Goal: Task Accomplishment & Management: Manage account settings

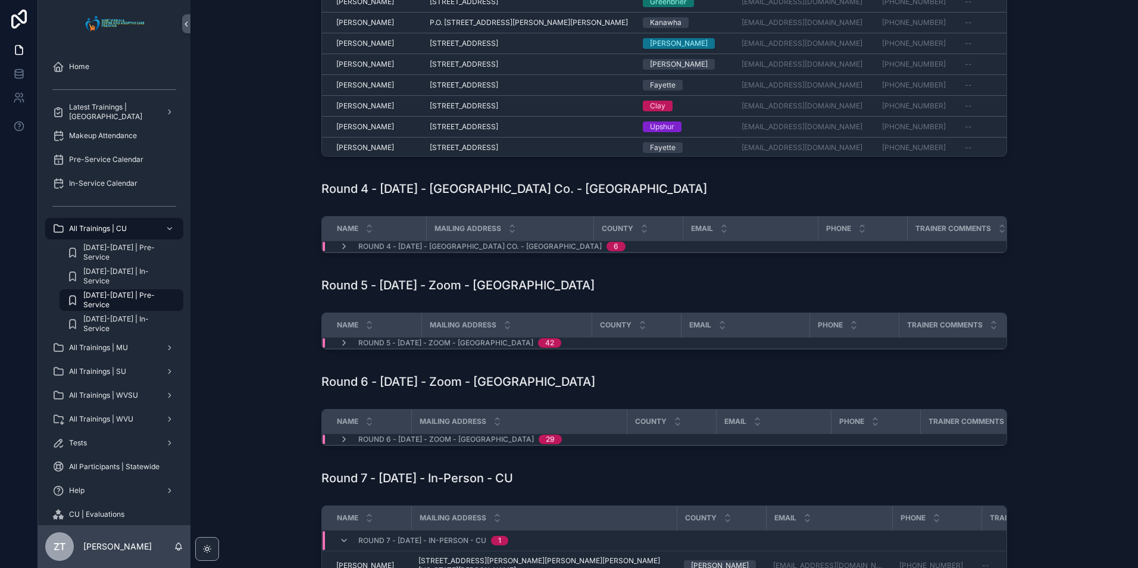
scroll to position [655, 0]
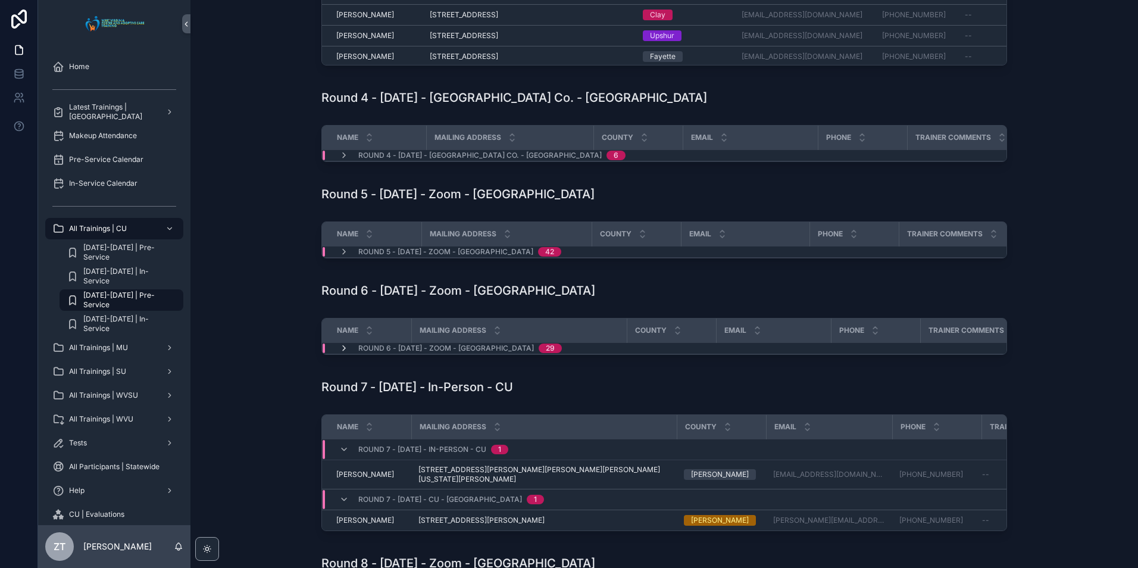
click at [341, 353] on icon "scrollable content" at bounding box center [344, 348] width 10 height 10
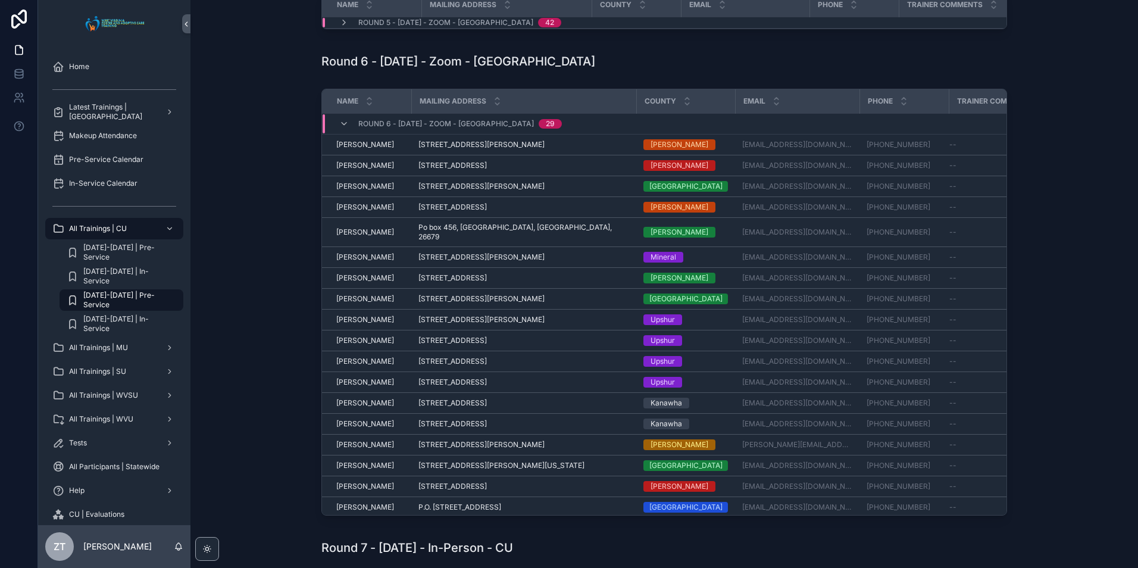
scroll to position [893, 0]
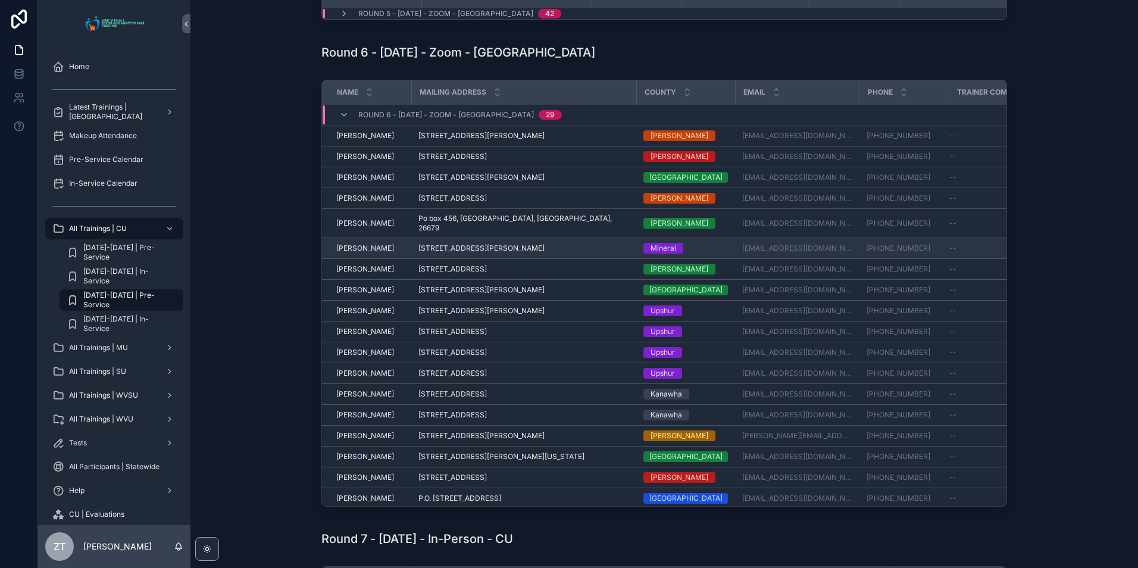
click at [366, 253] on span "[PERSON_NAME]" at bounding box center [365, 248] width 58 height 10
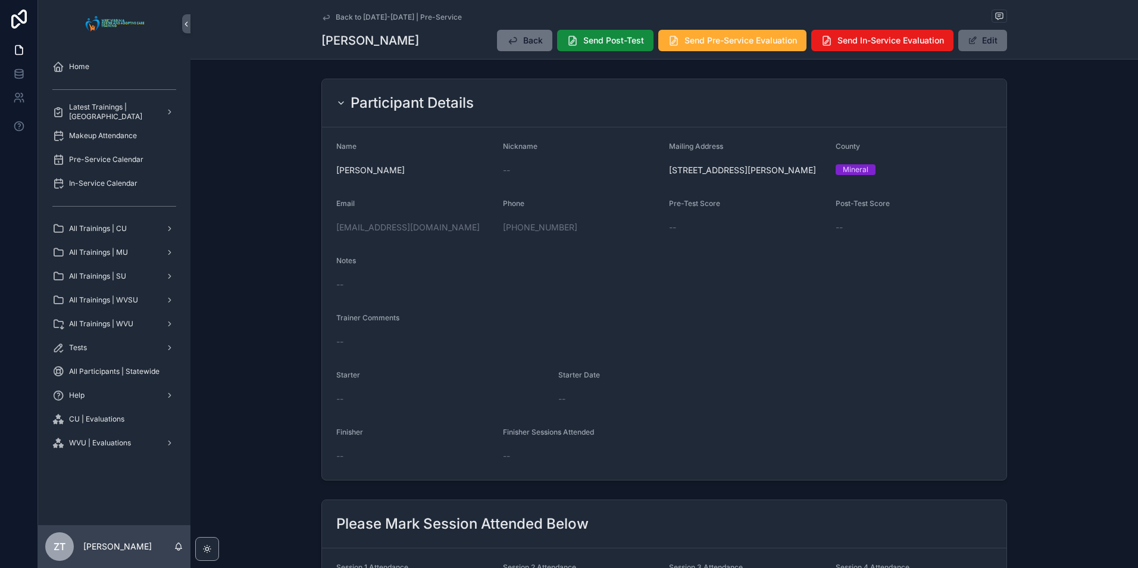
click at [972, 47] on button "Edit" at bounding box center [982, 40] width 49 height 21
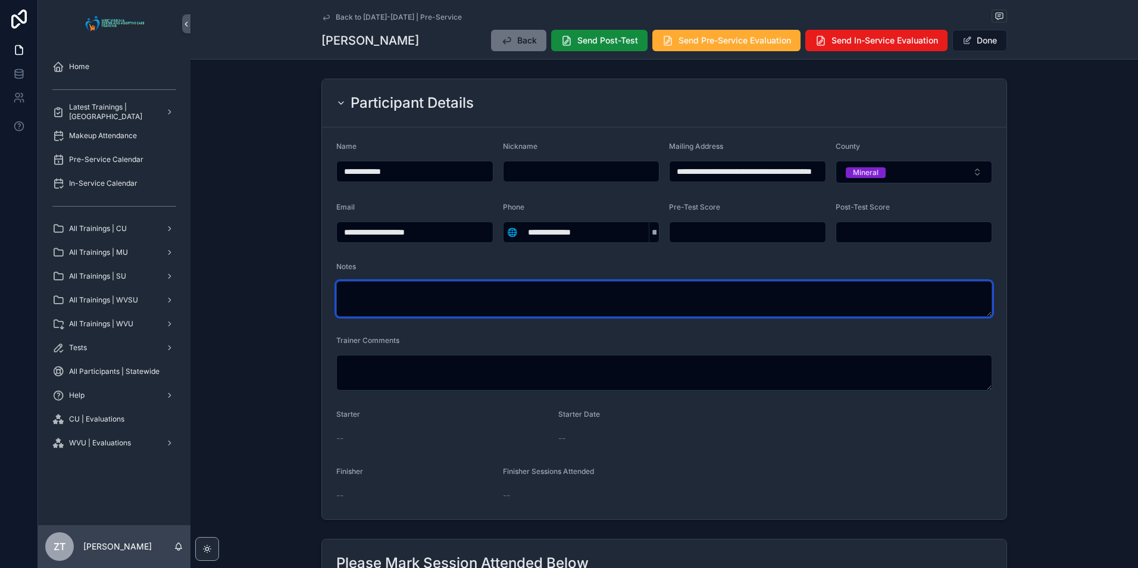
click at [521, 300] on textarea "scrollable content" at bounding box center [664, 299] width 656 height 36
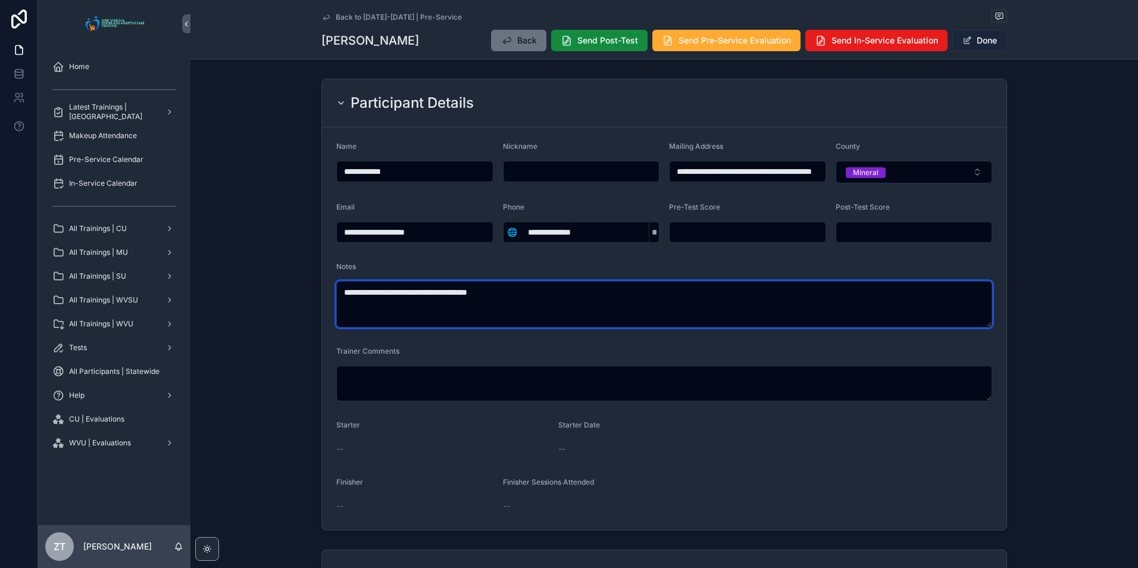
type textarea "**********"
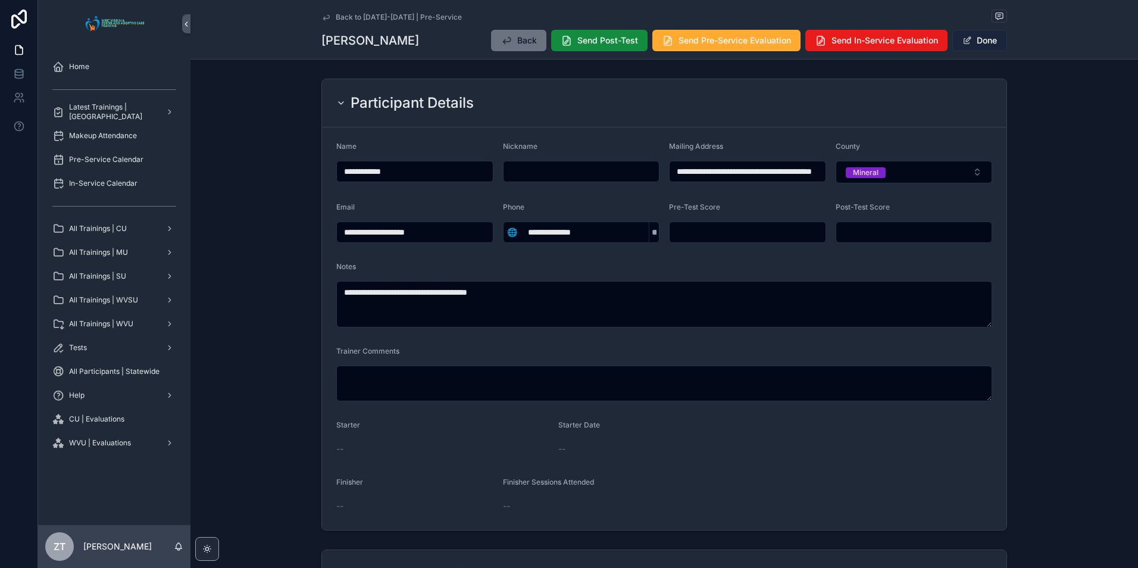
click at [977, 37] on button "Done" at bounding box center [979, 40] width 55 height 21
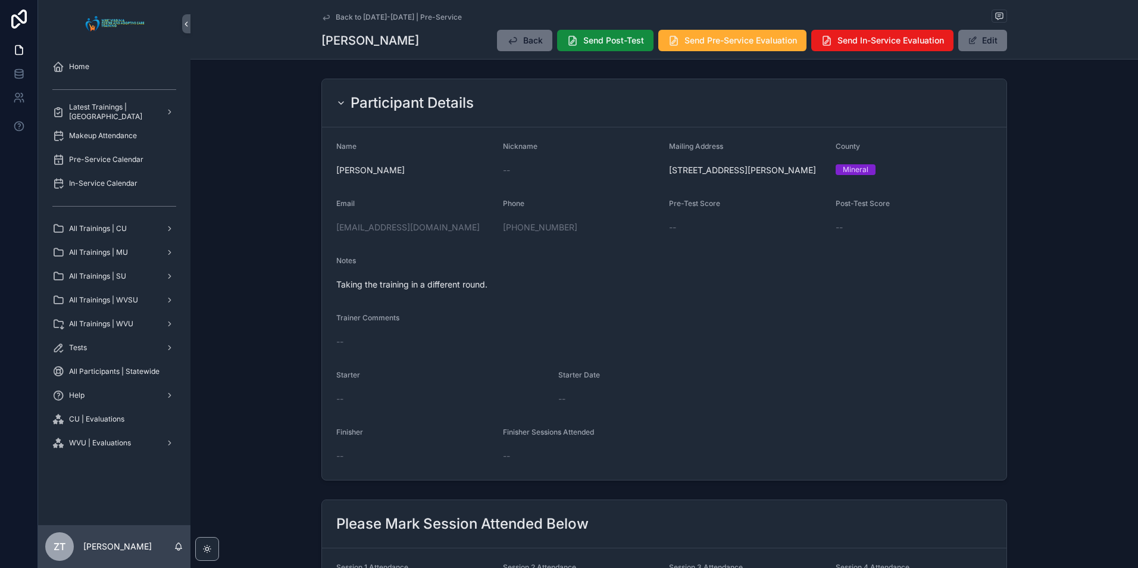
click at [325, 17] on icon "scrollable content" at bounding box center [326, 17] width 10 height 10
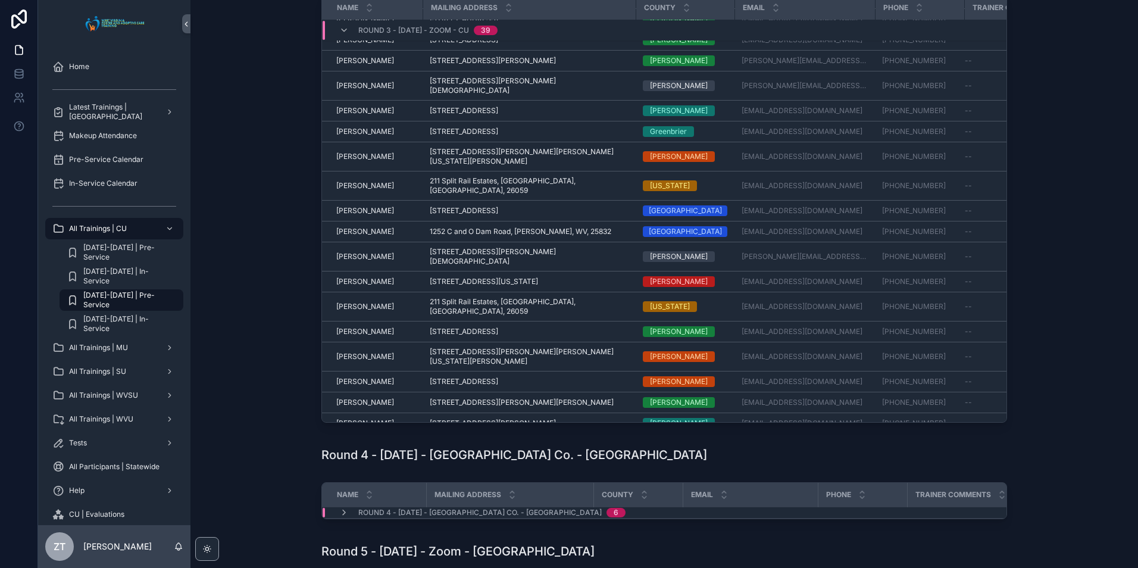
scroll to position [357, 0]
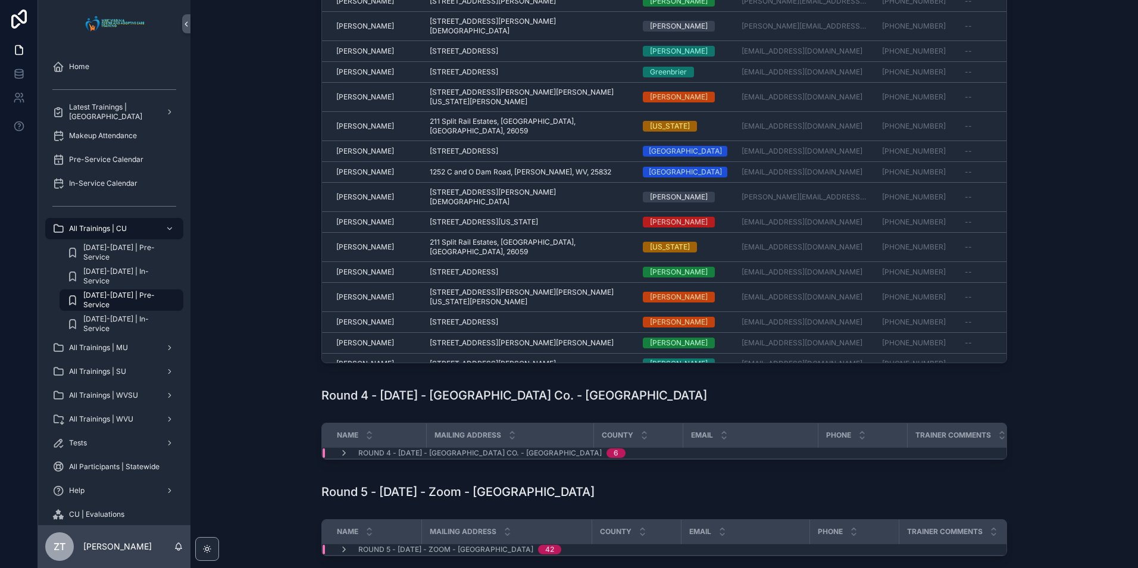
click at [339, 396] on icon "scrollable content" at bounding box center [344, 401] width 10 height 10
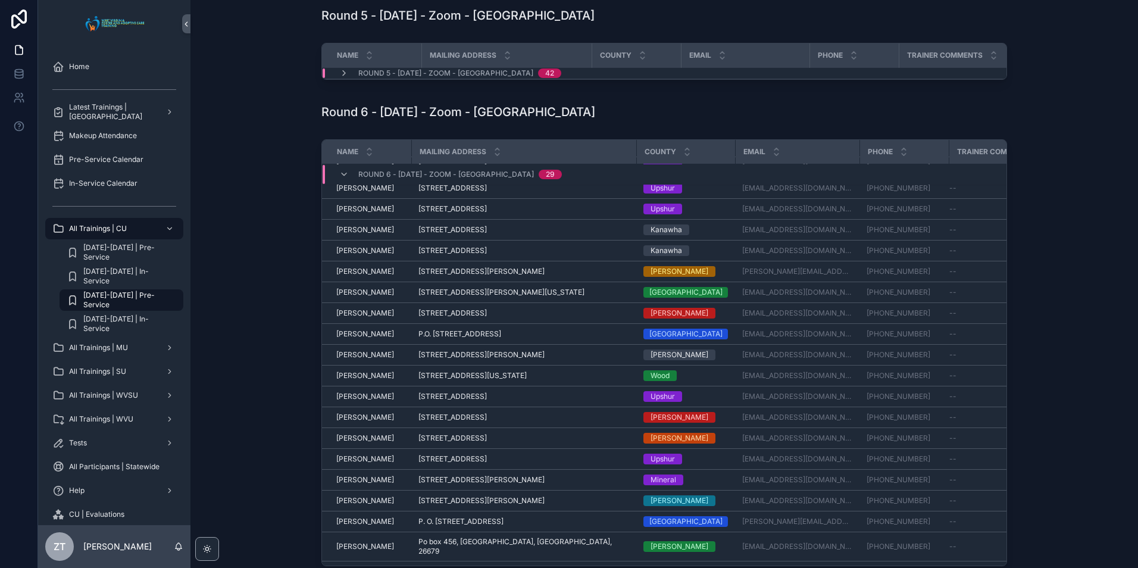
scroll to position [245, 0]
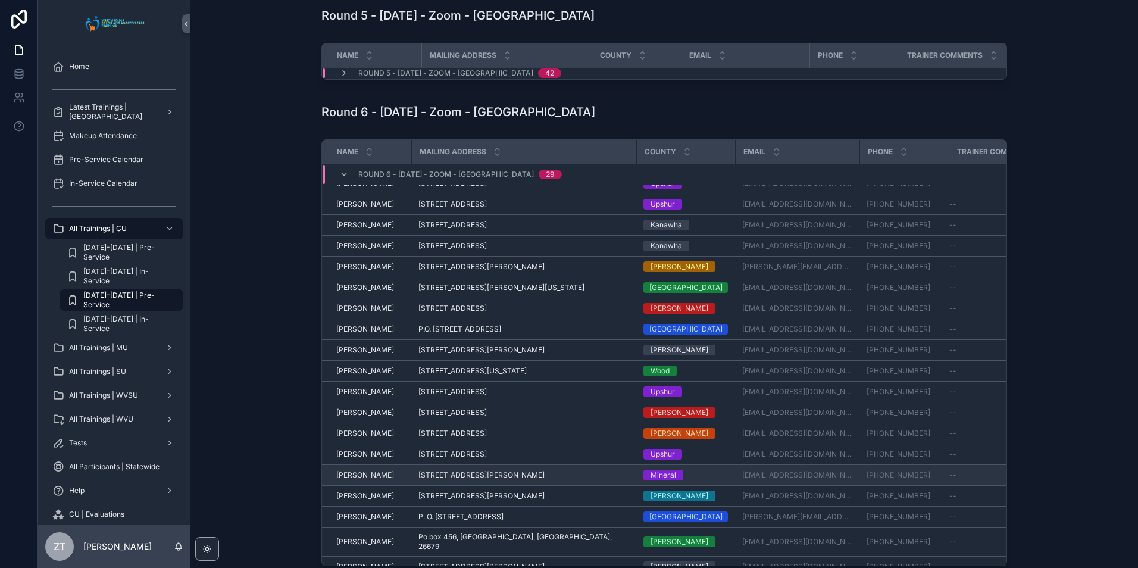
click at [343, 480] on span "[PERSON_NAME]" at bounding box center [365, 475] width 58 height 10
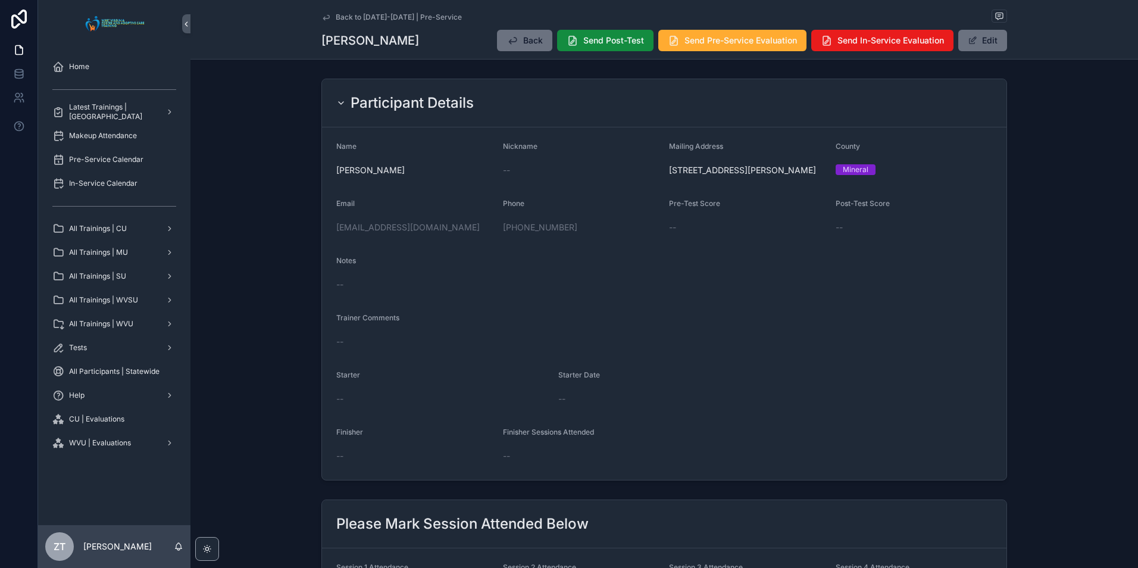
click at [977, 52] on div "Back to [DATE]-[DATE] | Pre-Service [PERSON_NAME] Friend Back Send Post-Test Se…" at bounding box center [664, 29] width 686 height 59
click at [979, 41] on button "Edit" at bounding box center [982, 40] width 49 height 21
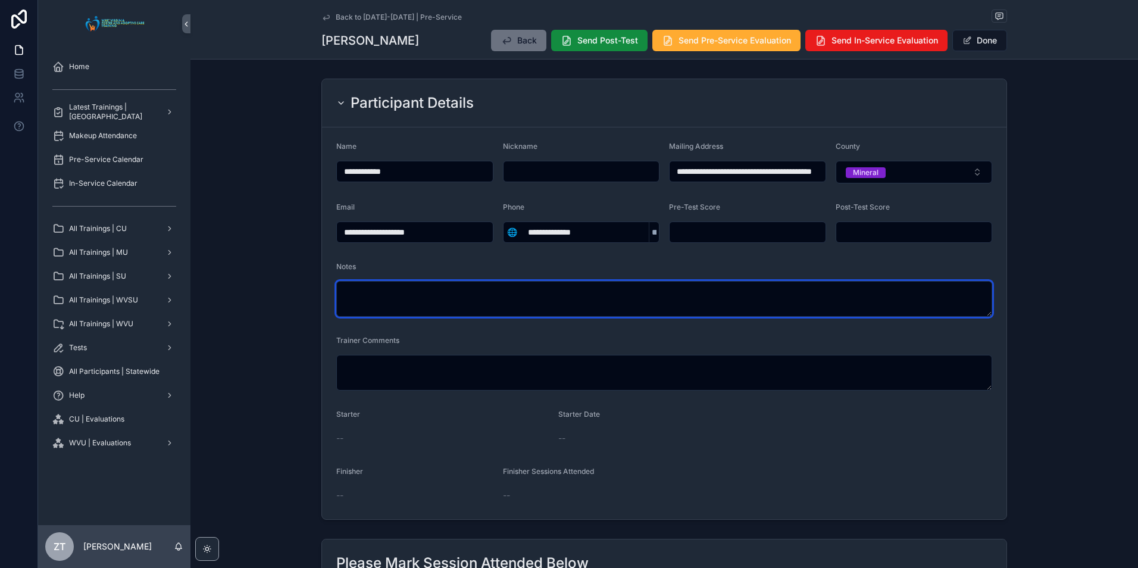
click at [557, 288] on textarea "scrollable content" at bounding box center [664, 299] width 656 height 36
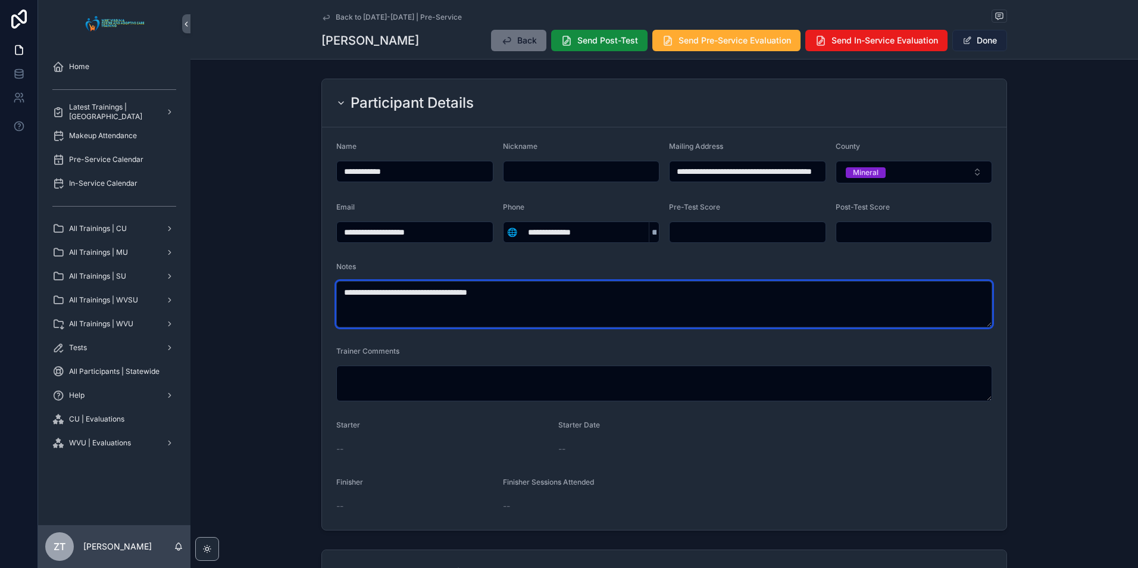
type textarea "**********"
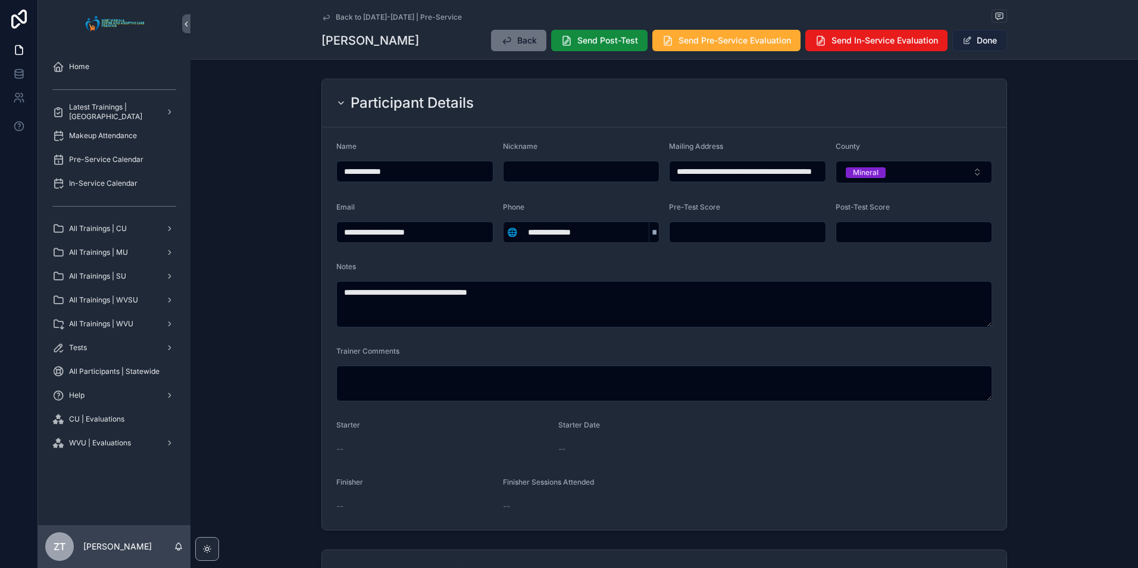
click at [966, 47] on button "Done" at bounding box center [979, 40] width 55 height 21
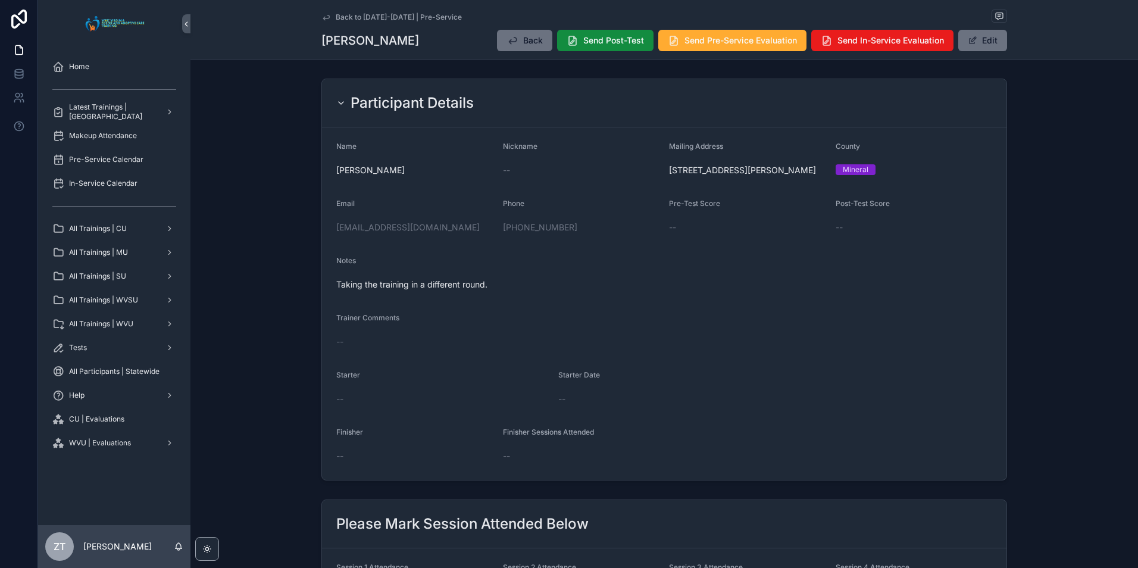
drag, startPoint x: 328, startPoint y: 16, endPoint x: 29, endPoint y: 244, distance: 375.8
click at [327, 16] on link "Back to [DATE]-[DATE] | Pre-Service" at bounding box center [391, 17] width 140 height 10
